Goal: Information Seeking & Learning: Learn about a topic

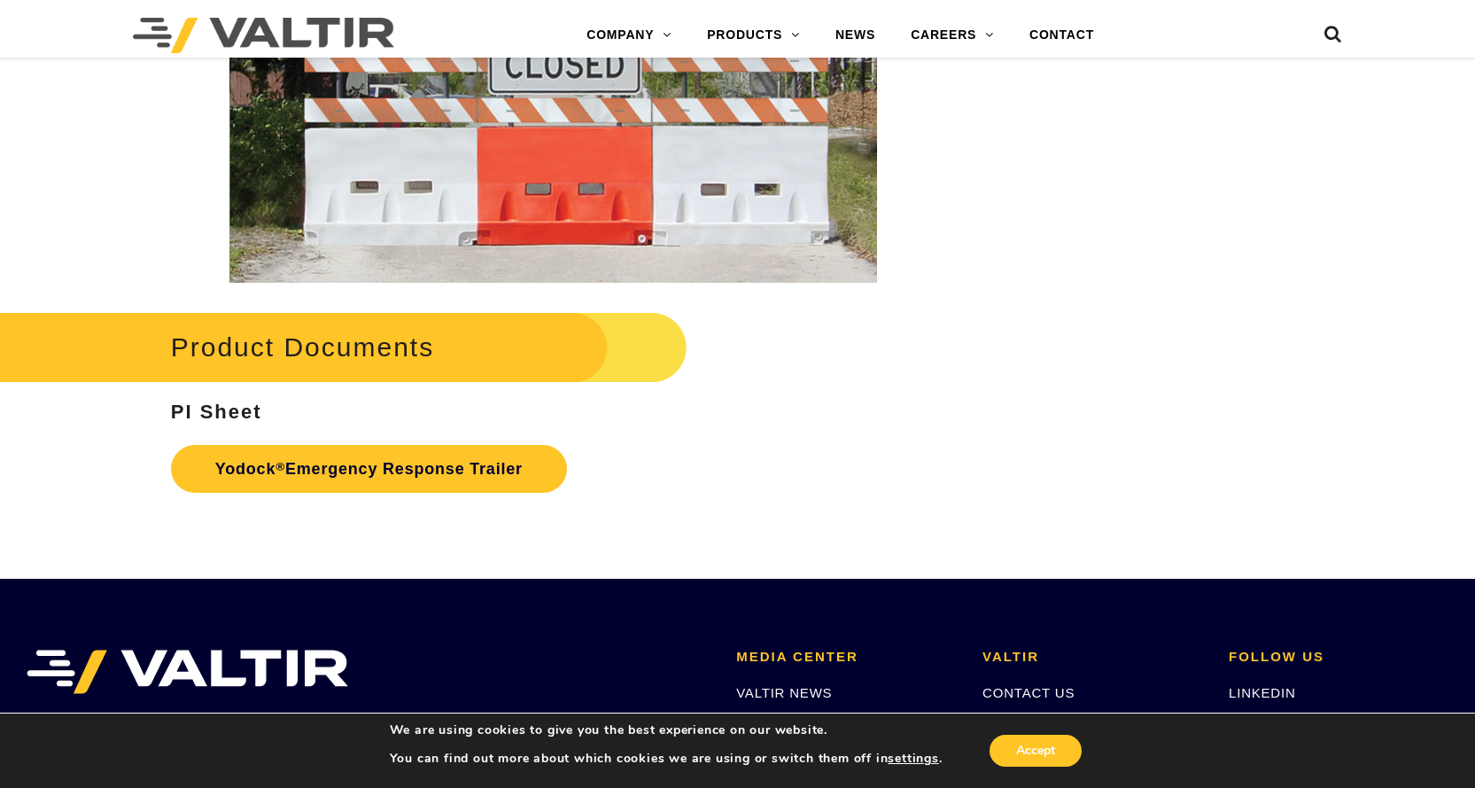
scroll to position [3249, 0]
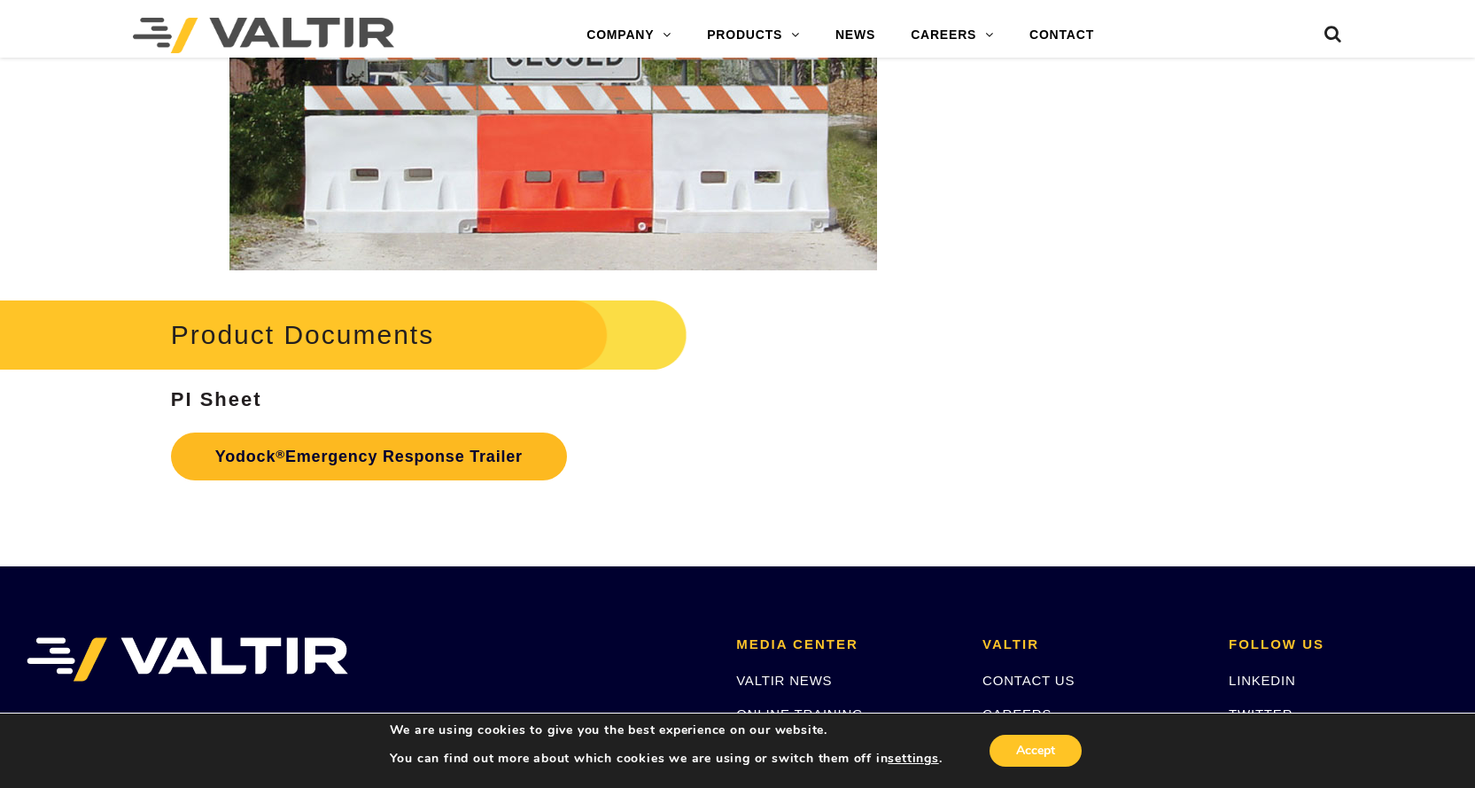
click at [269, 456] on strong "Yodock ® Emergency Response Trailer" at bounding box center [368, 456] width 307 height 18
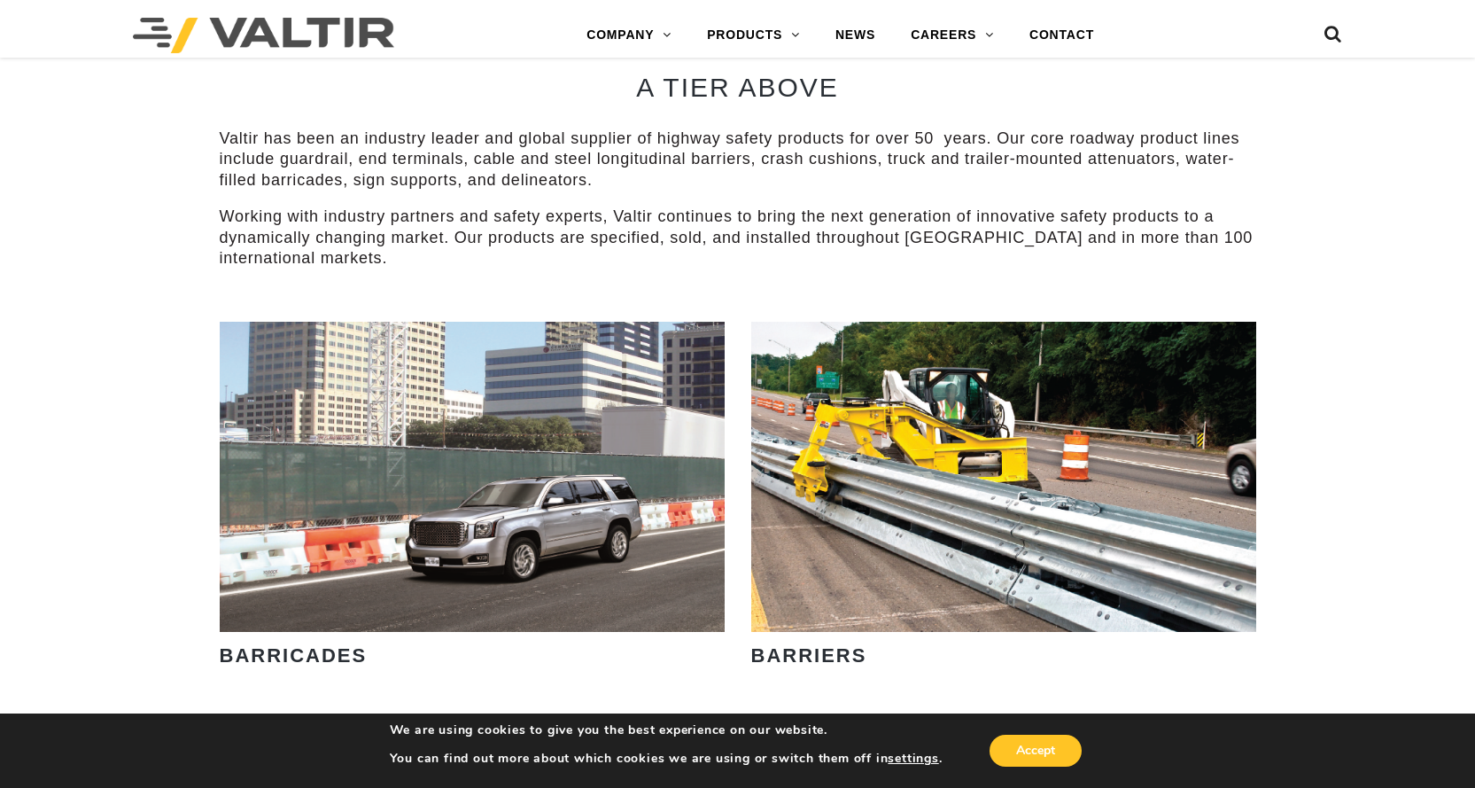
scroll to position [886, 0]
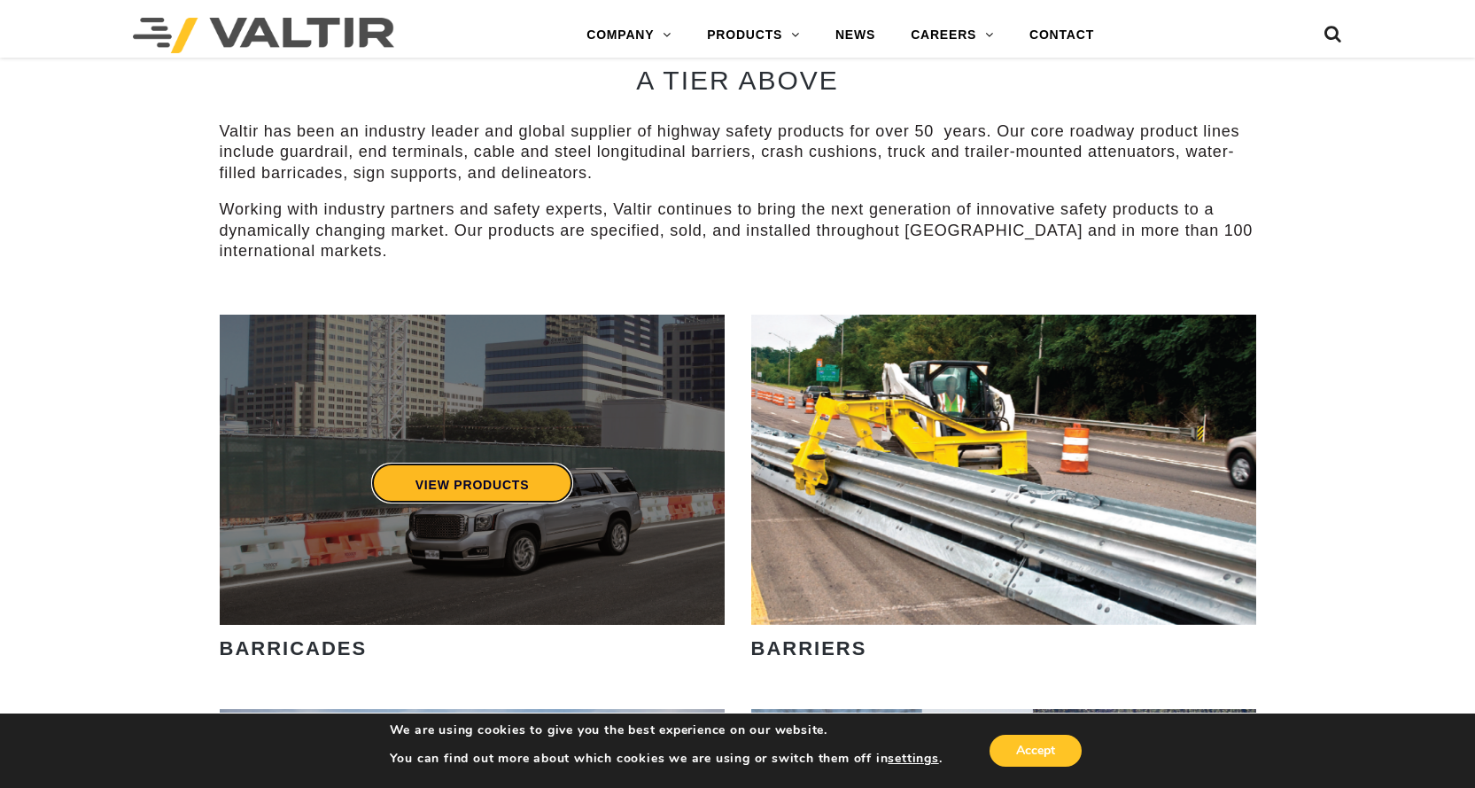
click at [471, 484] on link "VIEW PRODUCTS" at bounding box center [471, 482] width 203 height 41
